Goal: Task Accomplishment & Management: Complete application form

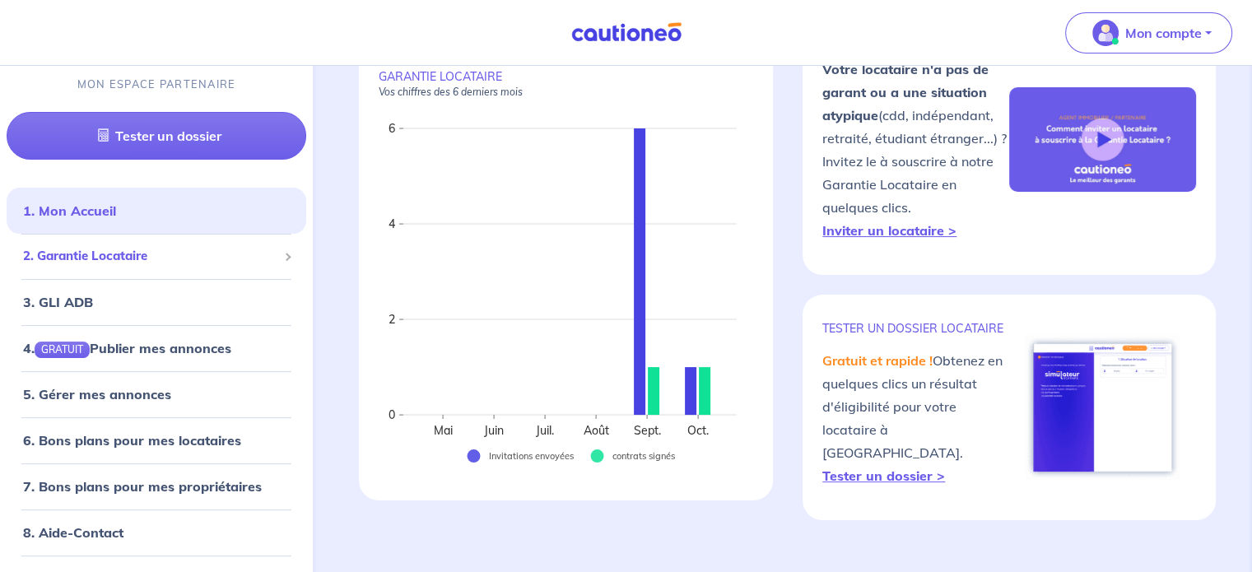
click at [137, 259] on span "2. Garantie Locataire" at bounding box center [150, 257] width 254 height 19
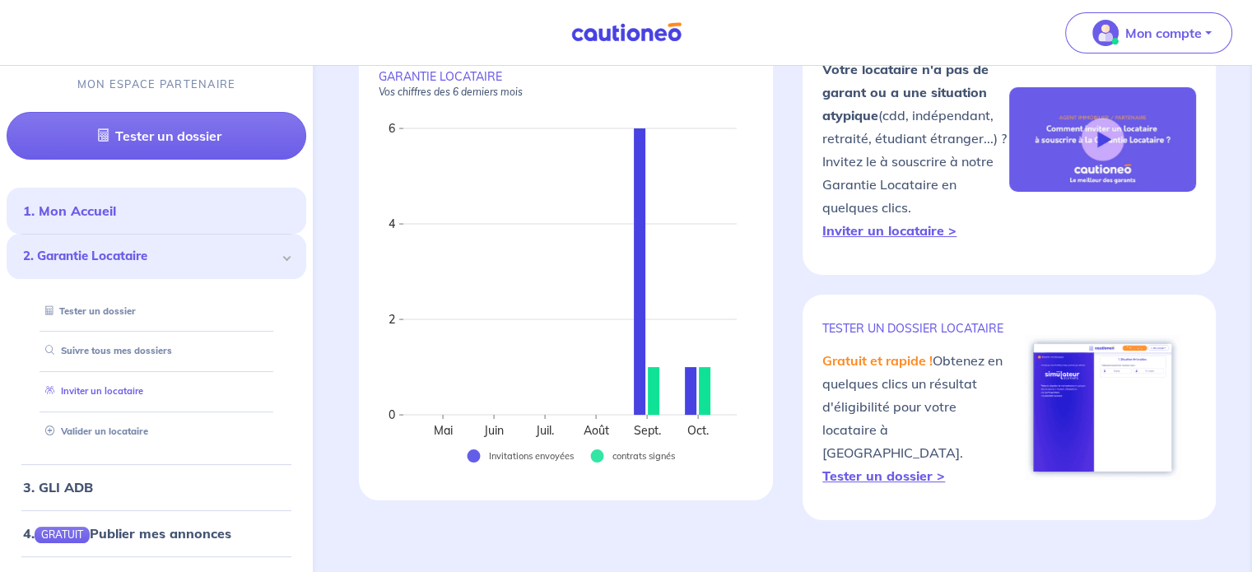
click at [137, 386] on link "Inviter un locataire" at bounding box center [91, 392] width 105 height 12
select select "FR"
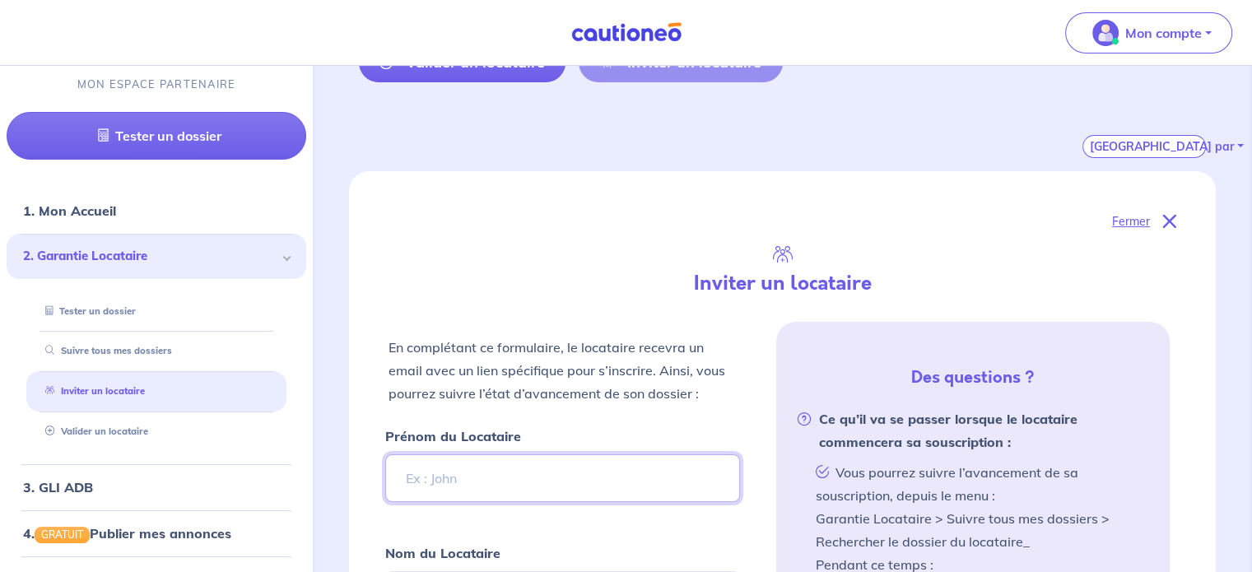
scroll to position [247, 0]
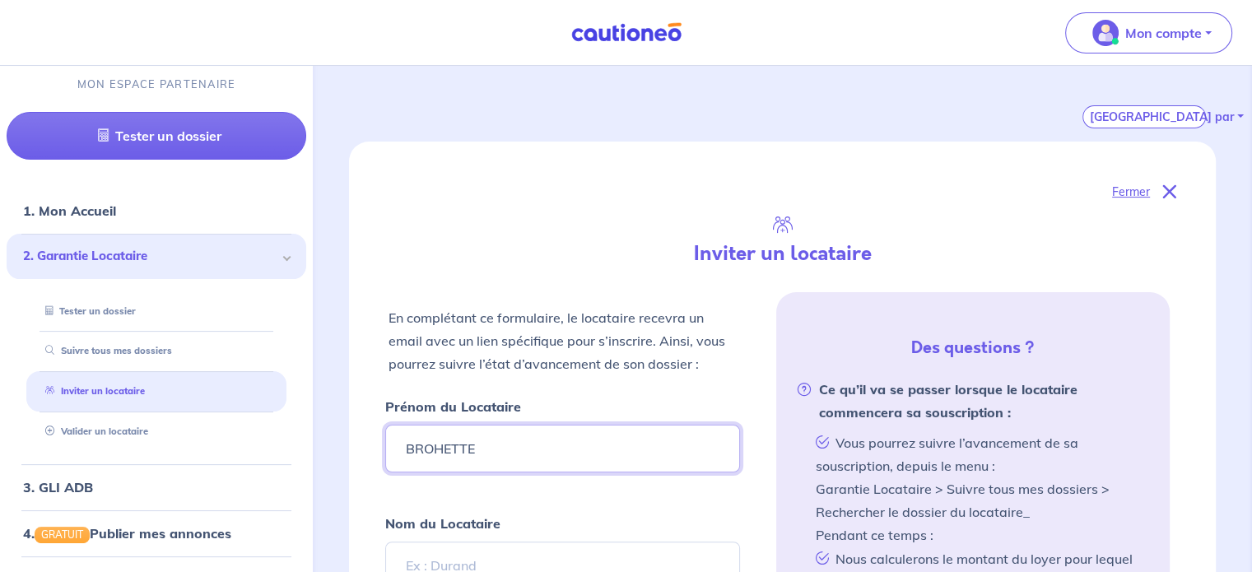
type input "BROHETTE"
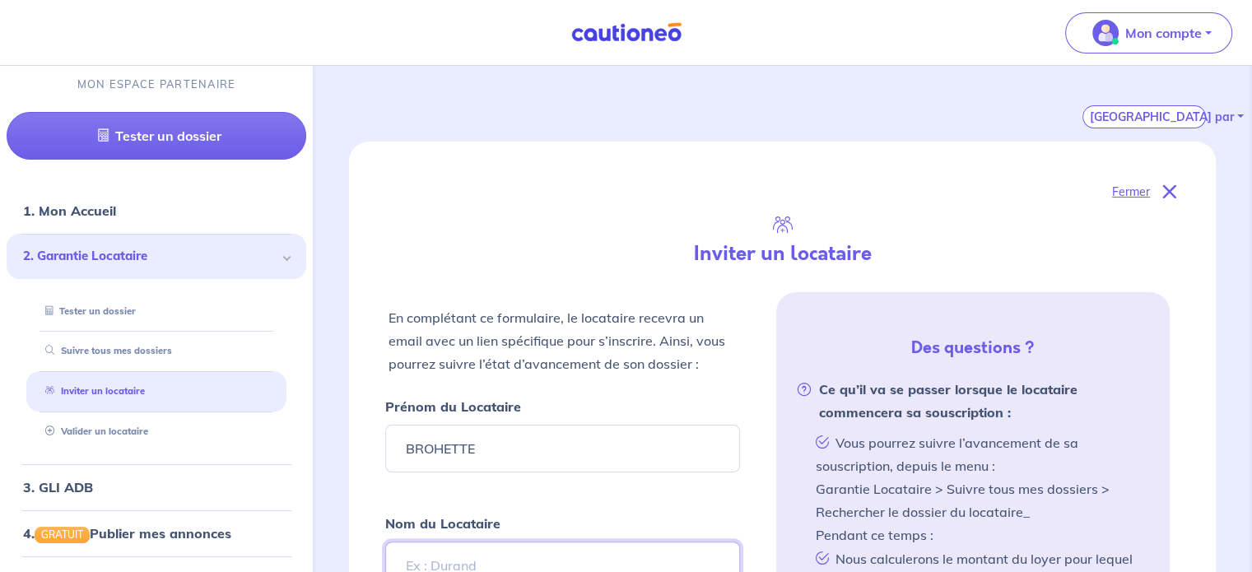
scroll to position [254, 0]
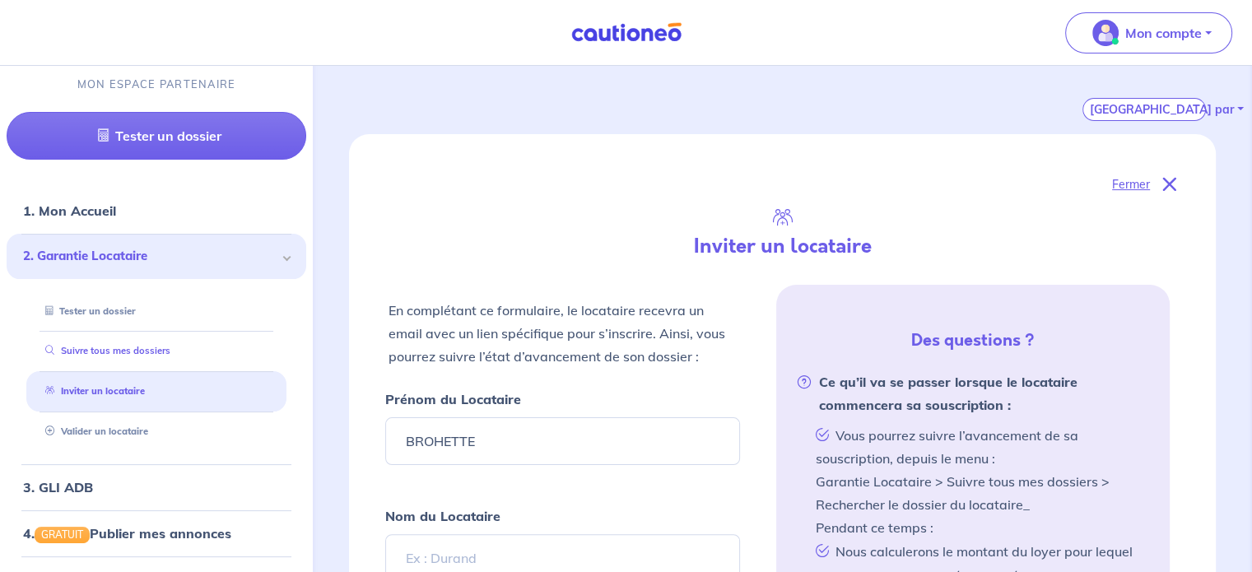
click at [145, 357] on link "Suivre tous mes dossiers" at bounding box center [105, 352] width 132 height 12
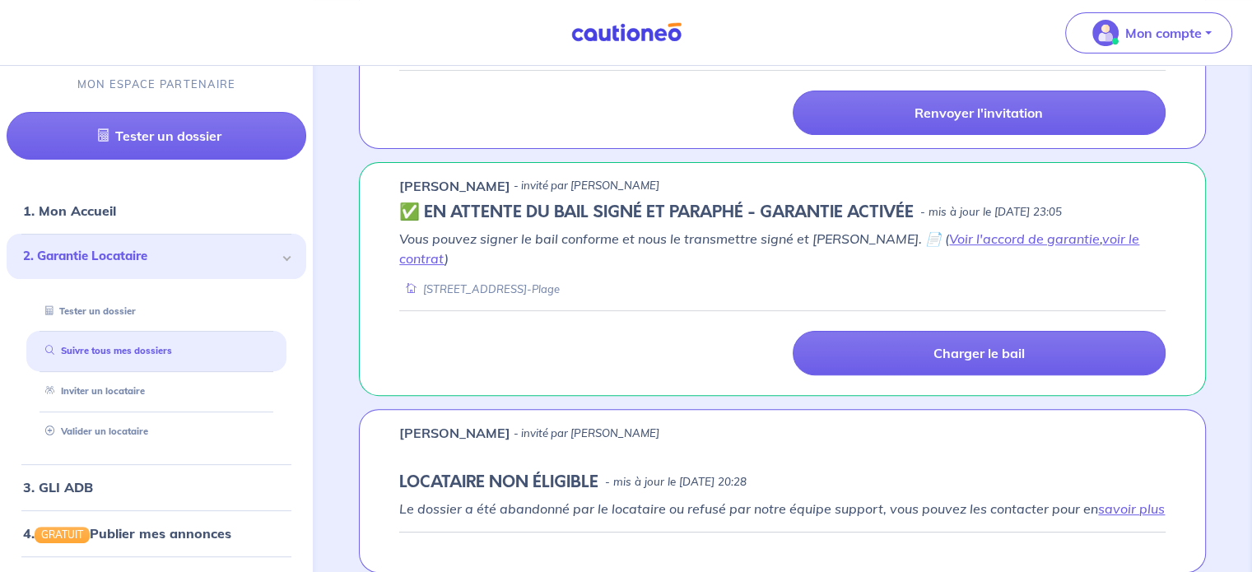
scroll to position [494, 0]
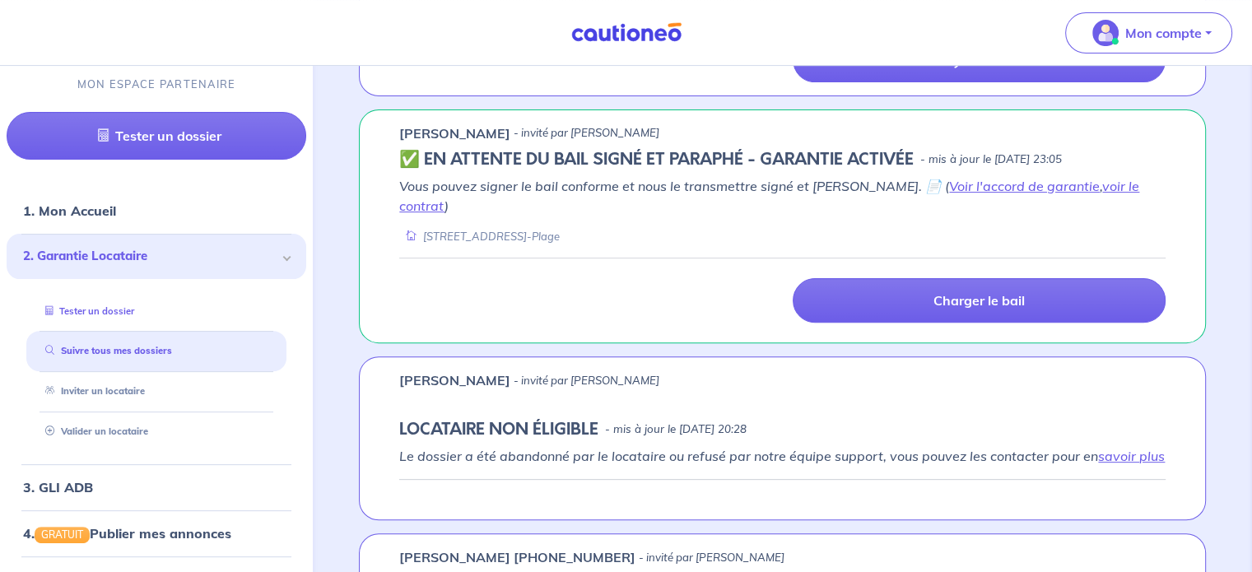
click at [102, 309] on link "Tester un dossier" at bounding box center [86, 311] width 95 height 12
click at [122, 395] on link "Inviter un locataire" at bounding box center [91, 392] width 105 height 12
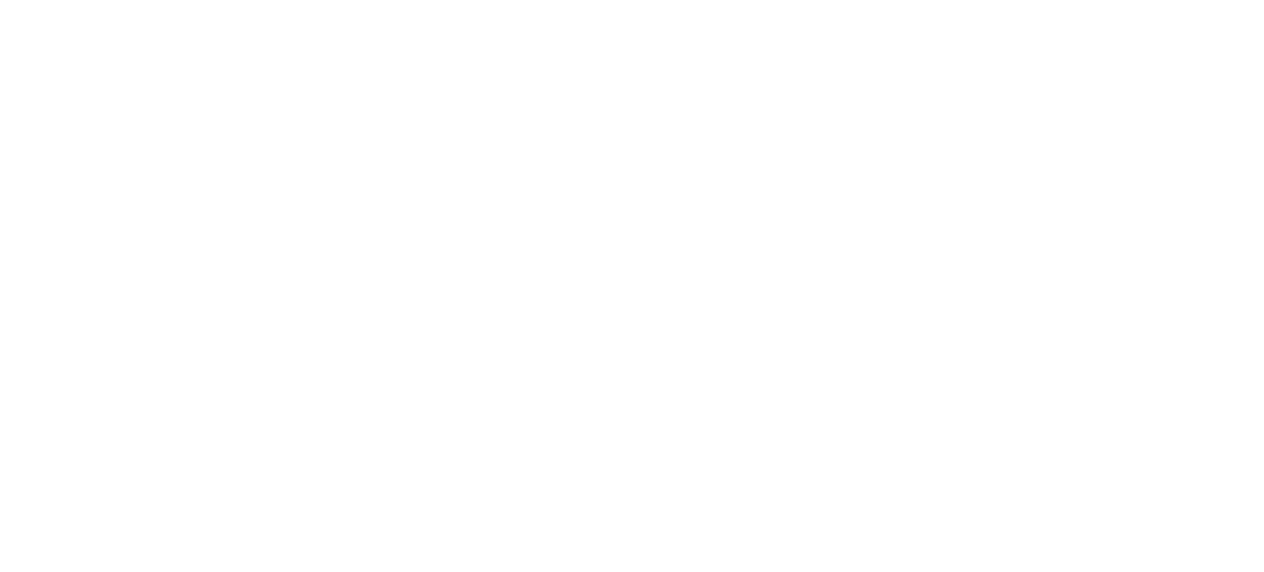
select select "FR"
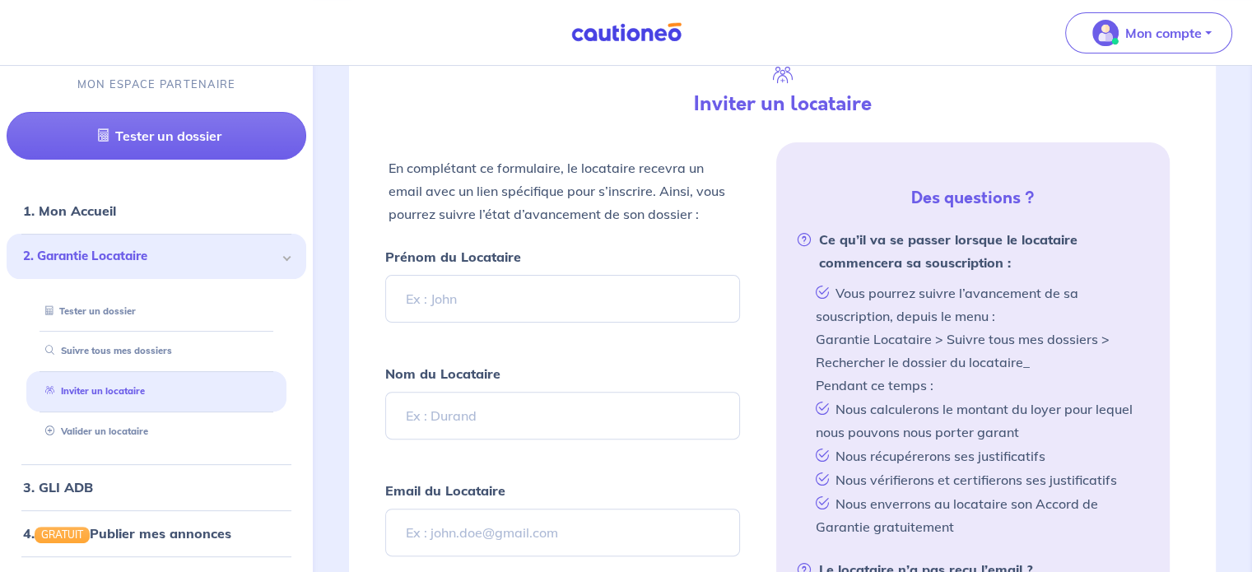
scroll to position [400, 0]
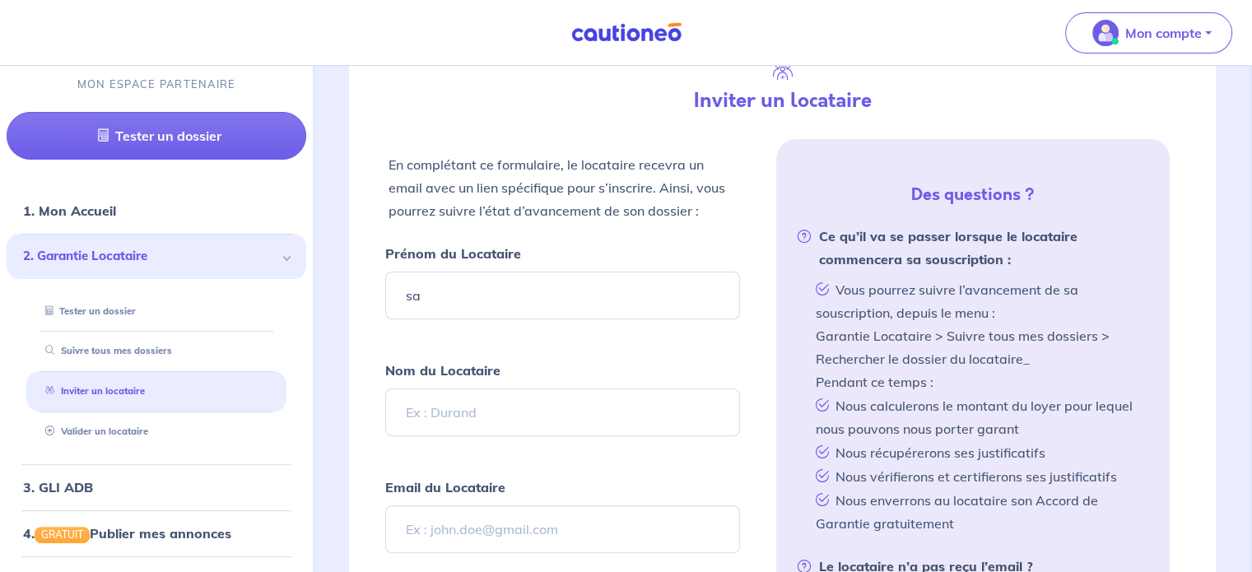
type input "s"
type input "SEBASTIEN"
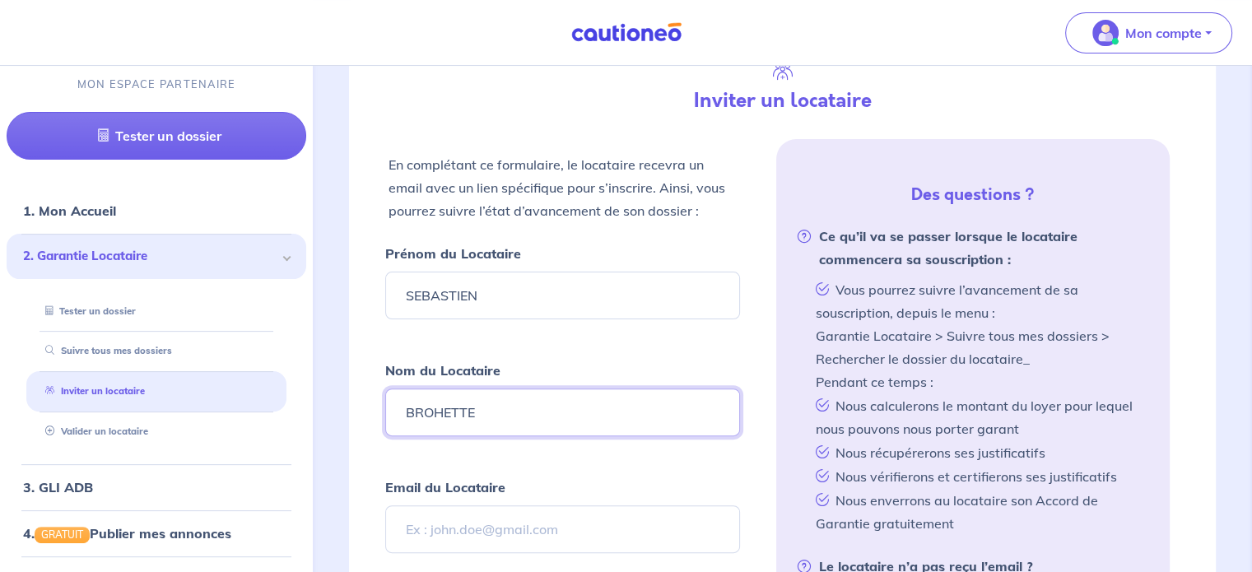
type input "BROHETTE"
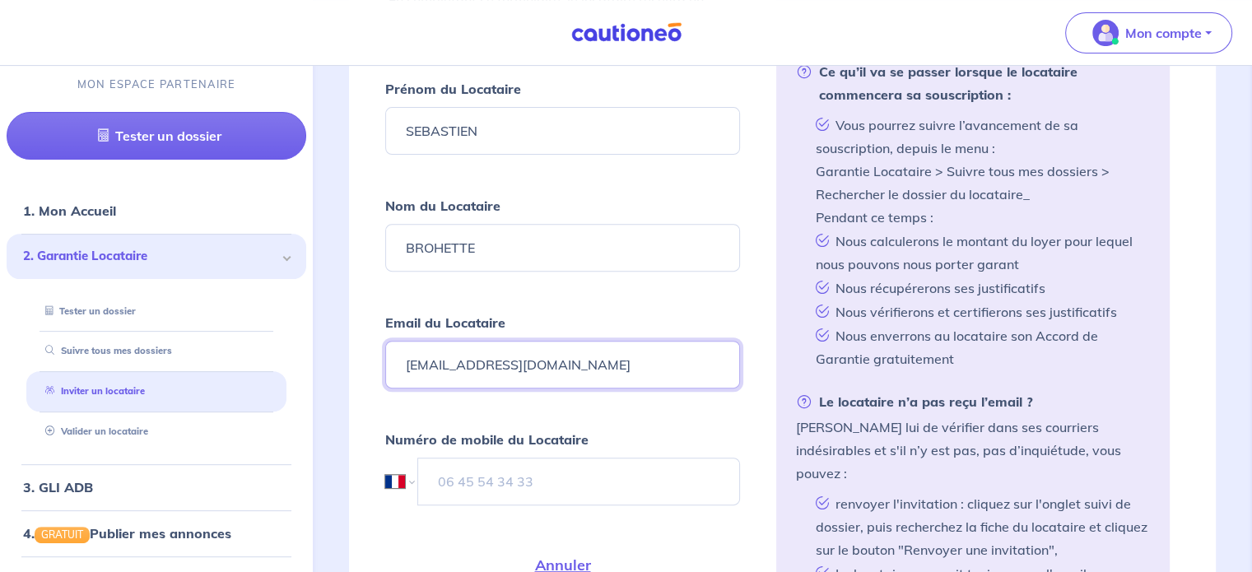
type input "[EMAIL_ADDRESS][DOMAIN_NAME]"
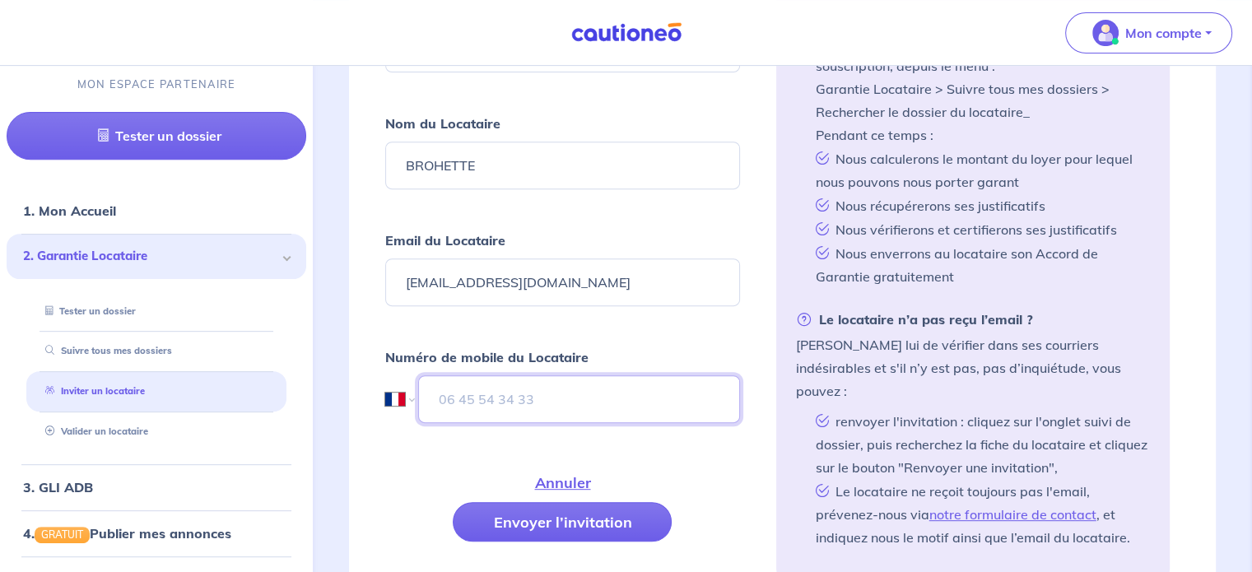
click at [478, 399] on input "tel" at bounding box center [578, 399] width 321 height 48
click at [390, 393] on select "International [GEOGRAPHIC_DATA] [GEOGRAPHIC_DATA] [GEOGRAPHIC_DATA] [GEOGRAPHIC…" at bounding box center [399, 399] width 28 height 48
select select "BE"
click at [385, 375] on select "International [GEOGRAPHIC_DATA] [GEOGRAPHIC_DATA] [GEOGRAPHIC_DATA] [GEOGRAPHIC…" at bounding box center [399, 399] width 28 height 48
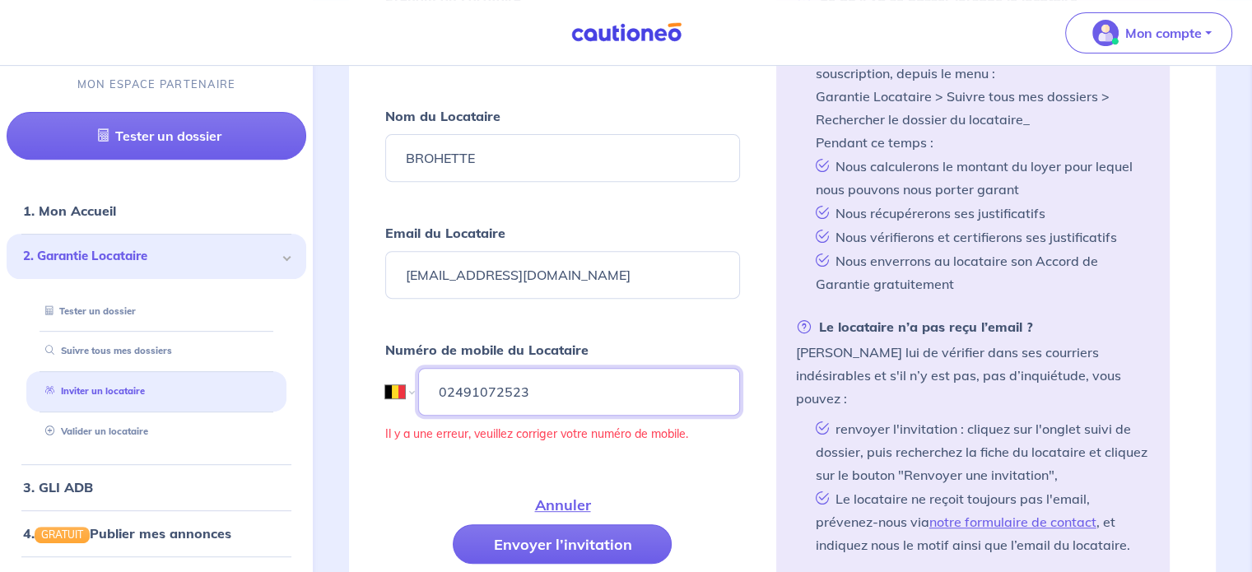
click at [448, 392] on input "02491072523" at bounding box center [578, 392] width 321 height 48
type input "2491072523"
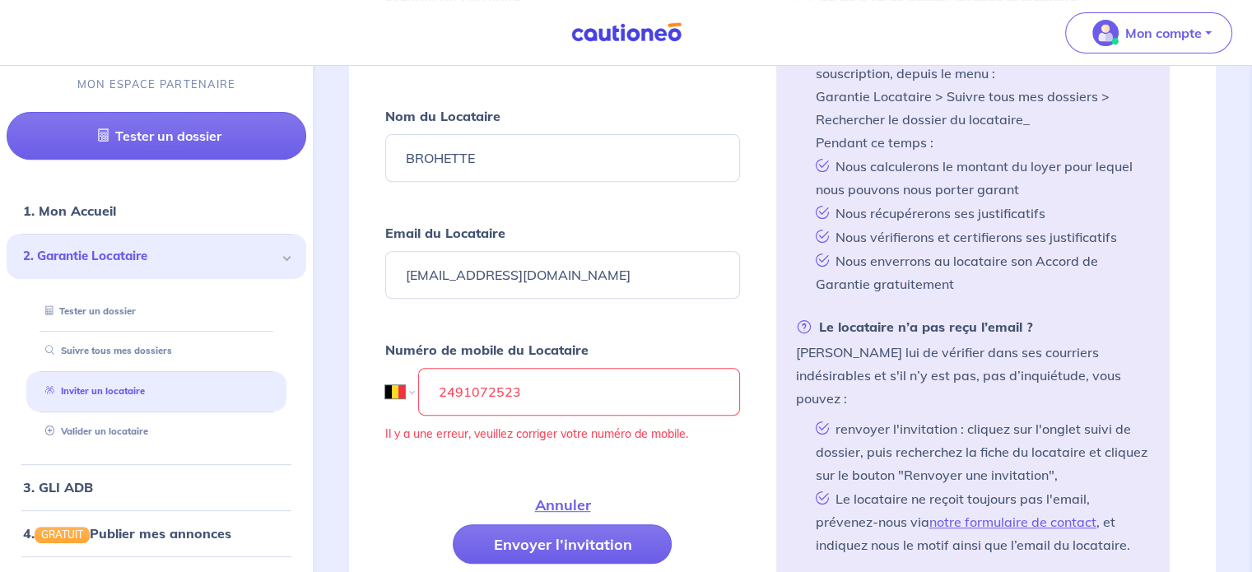
click at [409, 485] on div "Annuler Envoyer l’invitation" at bounding box center [562, 524] width 354 height 79
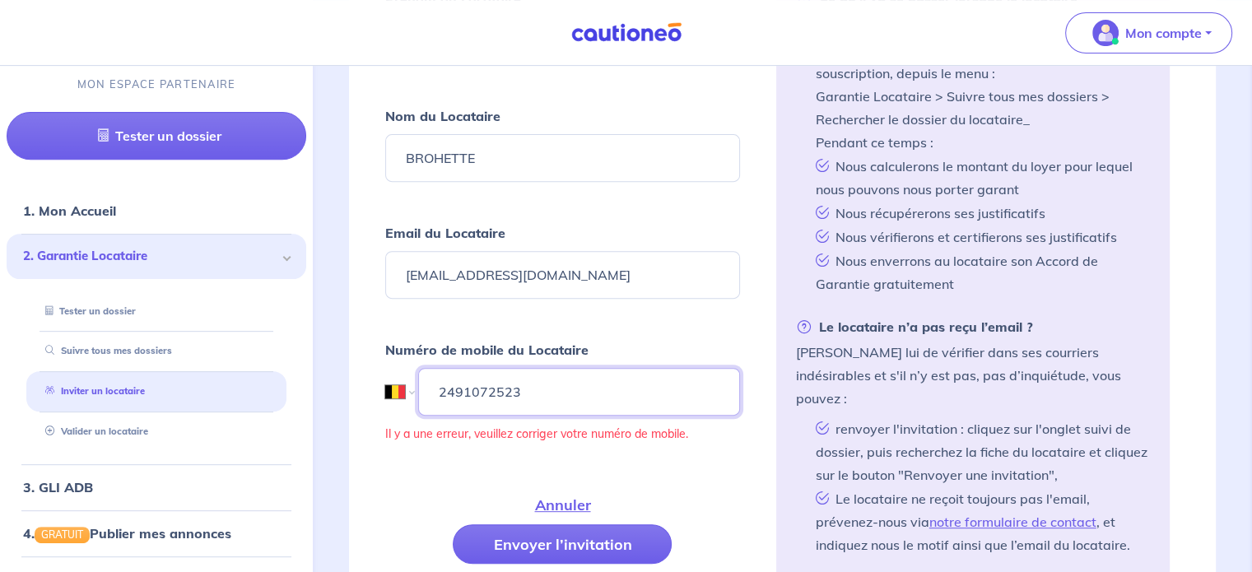
click at [536, 388] on input "2491072523" at bounding box center [578, 392] width 321 height 48
drag, startPoint x: 536, startPoint y: 388, endPoint x: 422, endPoint y: 391, distance: 113.6
click at [422, 391] on input "2491072523" at bounding box center [578, 392] width 321 height 48
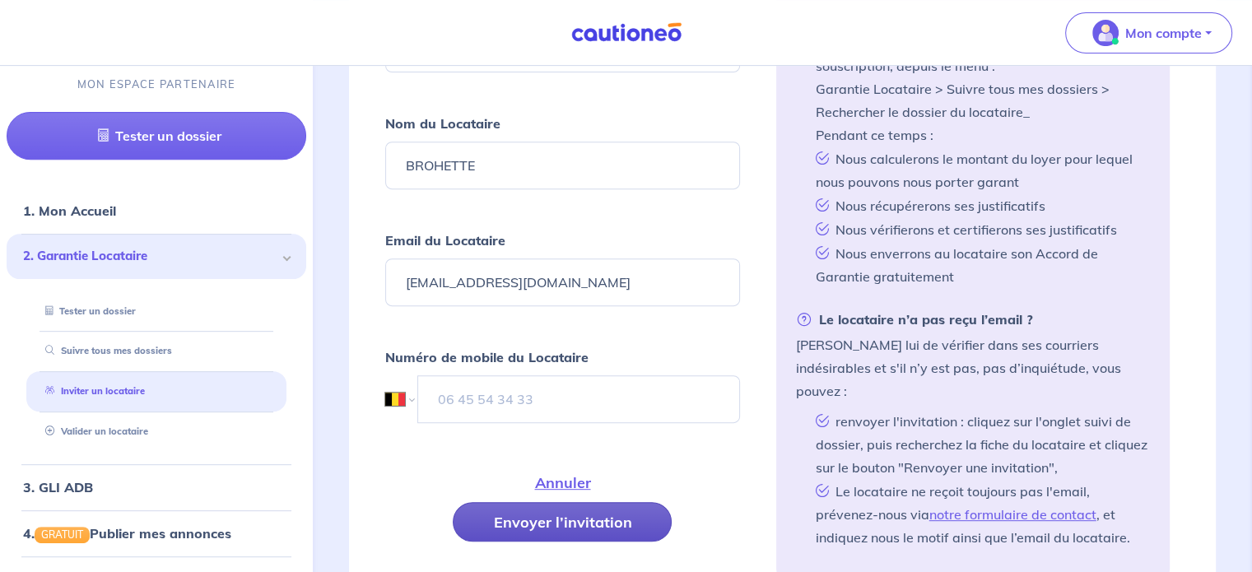
click at [475, 507] on button "Envoyer l’invitation" at bounding box center [562, 522] width 219 height 40
